Goal: Task Accomplishment & Management: Use online tool/utility

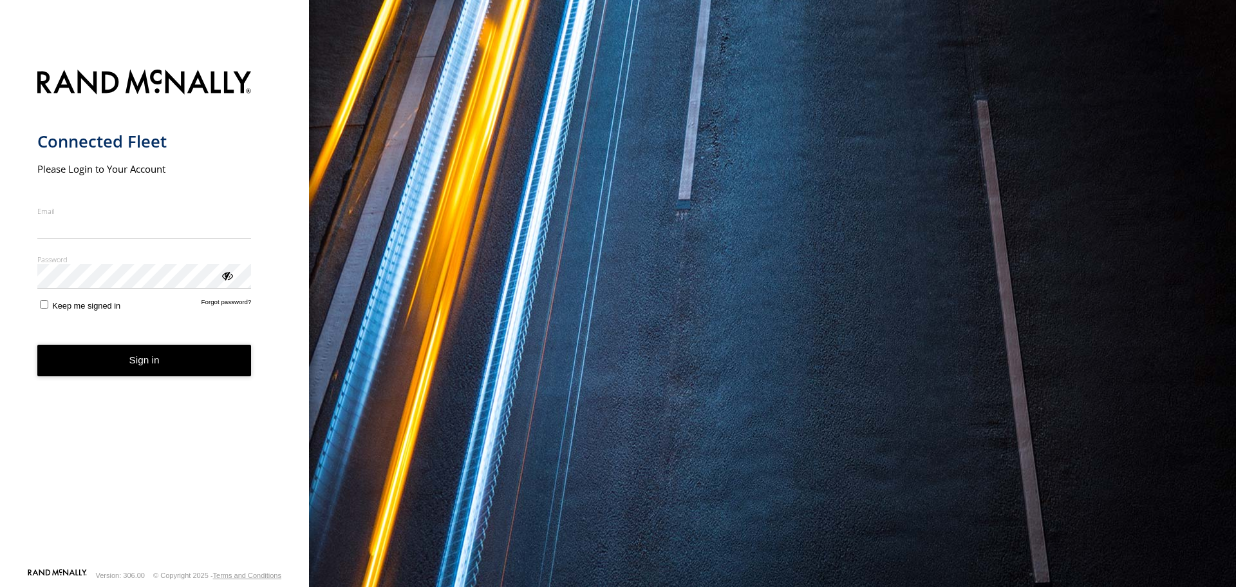
type input "**********"
click at [164, 371] on button "Sign in" at bounding box center [144, 360] width 214 height 32
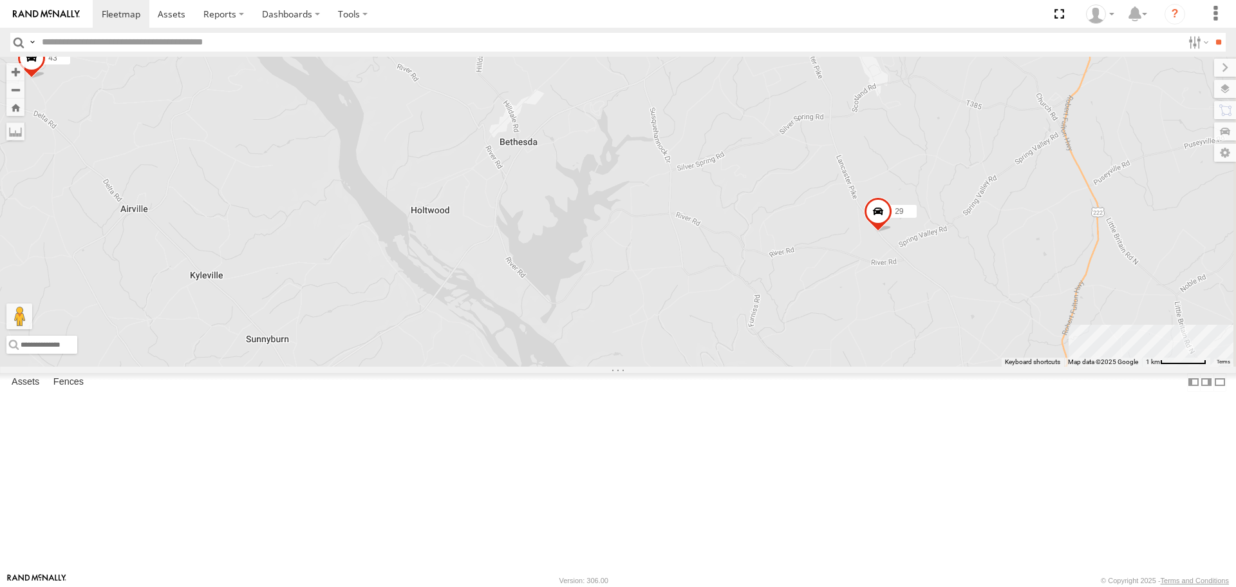
drag, startPoint x: 999, startPoint y: 398, endPoint x: 907, endPoint y: 317, distance: 122.2
click at [907, 317] on div "42:) 07 43 12 37 47:( 29 30 43 48" at bounding box center [618, 211] width 1236 height 309
